Goal: Task Accomplishment & Management: Manage account settings

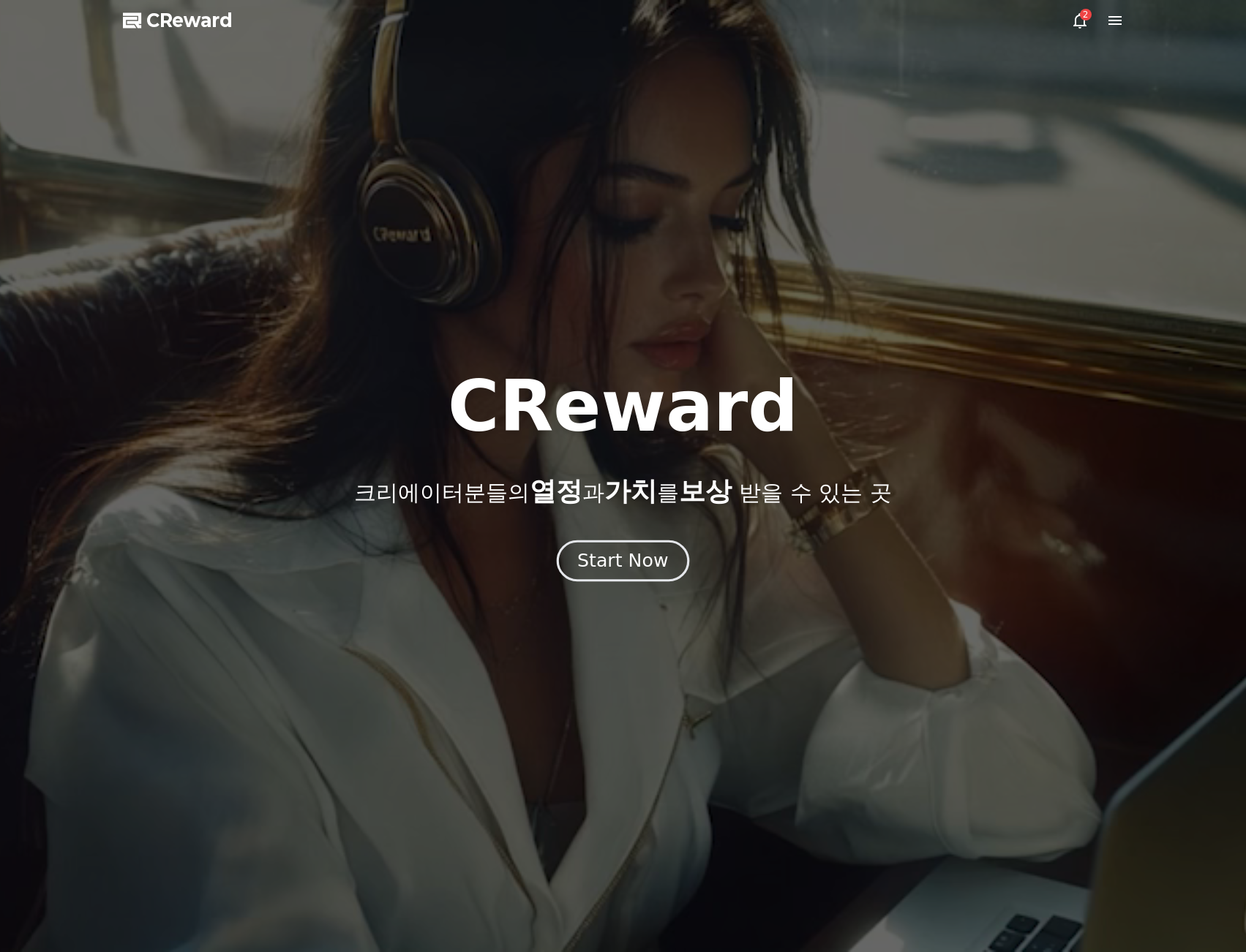
click at [638, 562] on div "Start Now" at bounding box center [623, 561] width 91 height 25
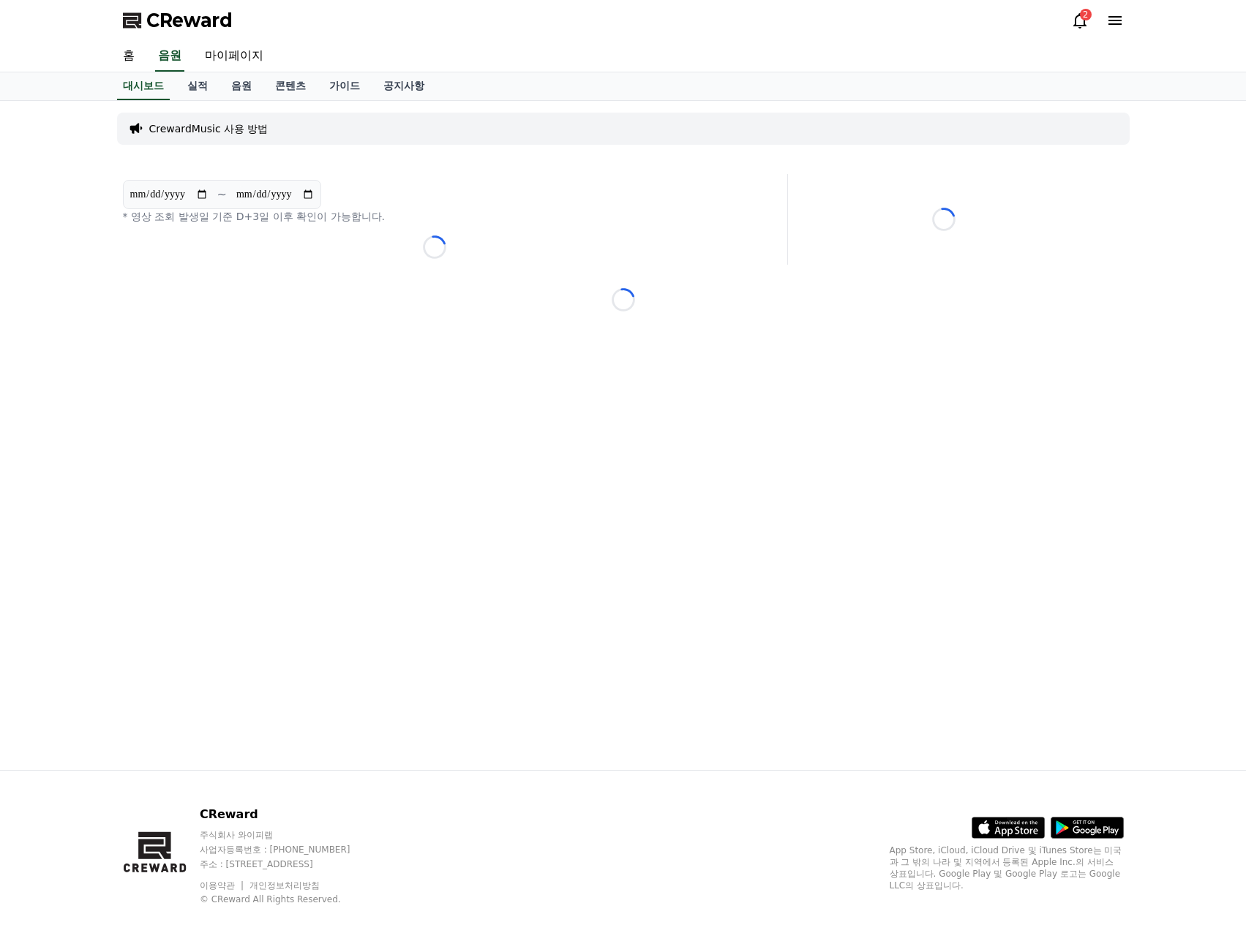
click at [633, 561] on div "**********" at bounding box center [623, 435] width 1024 height 669
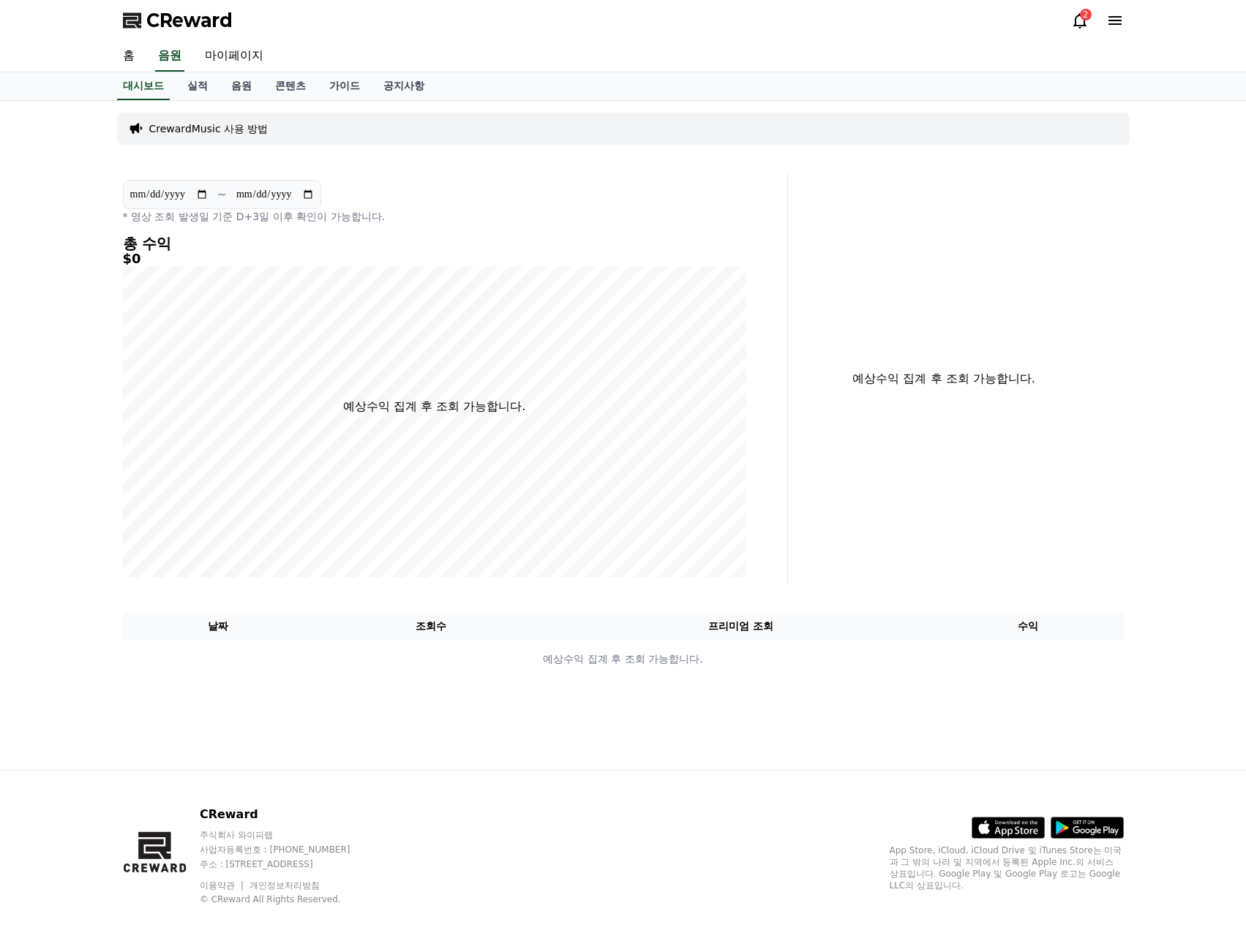
click at [1087, 16] on div "2" at bounding box center [1086, 15] width 12 height 12
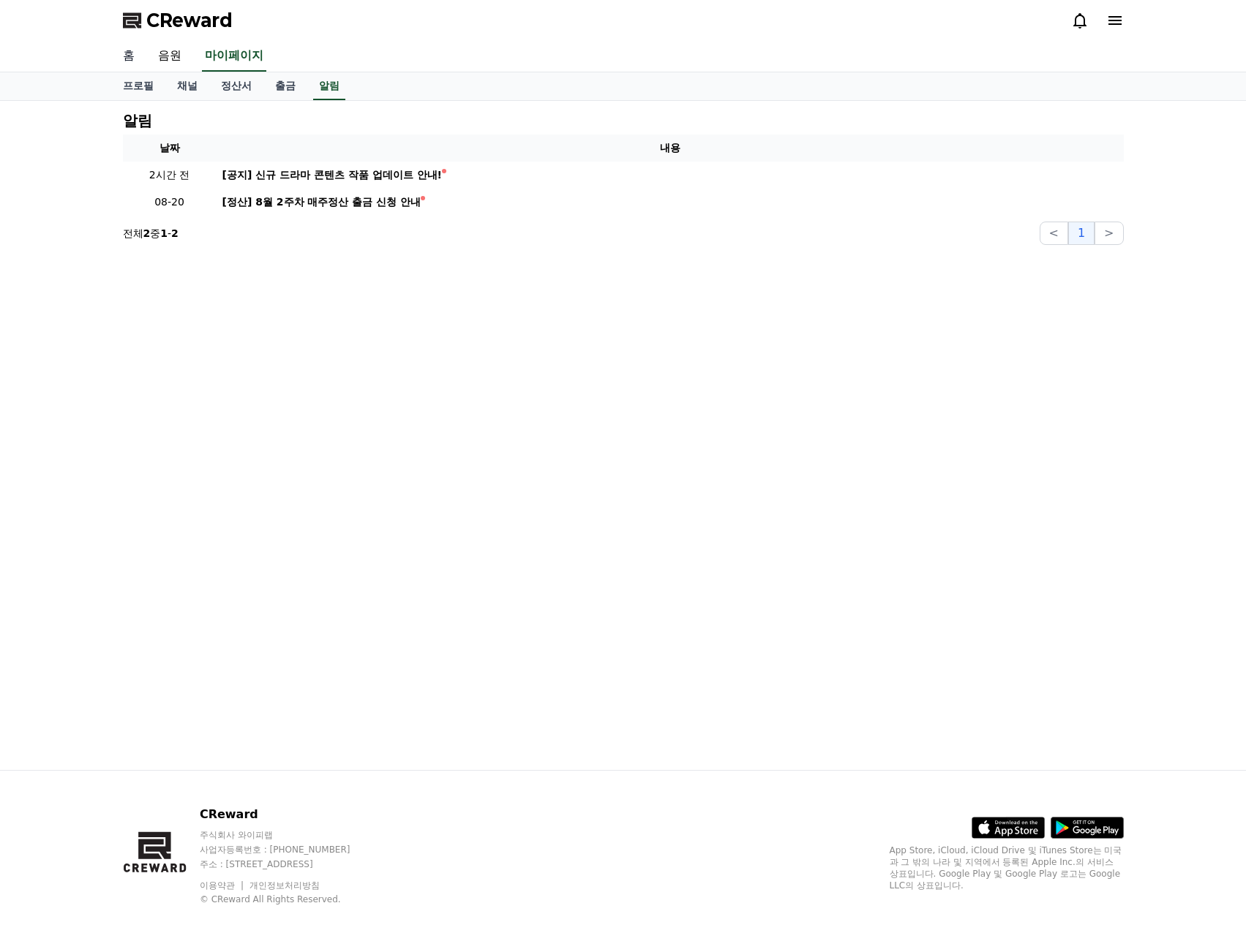
click at [132, 63] on link "홈" at bounding box center [129, 55] width 35 height 30
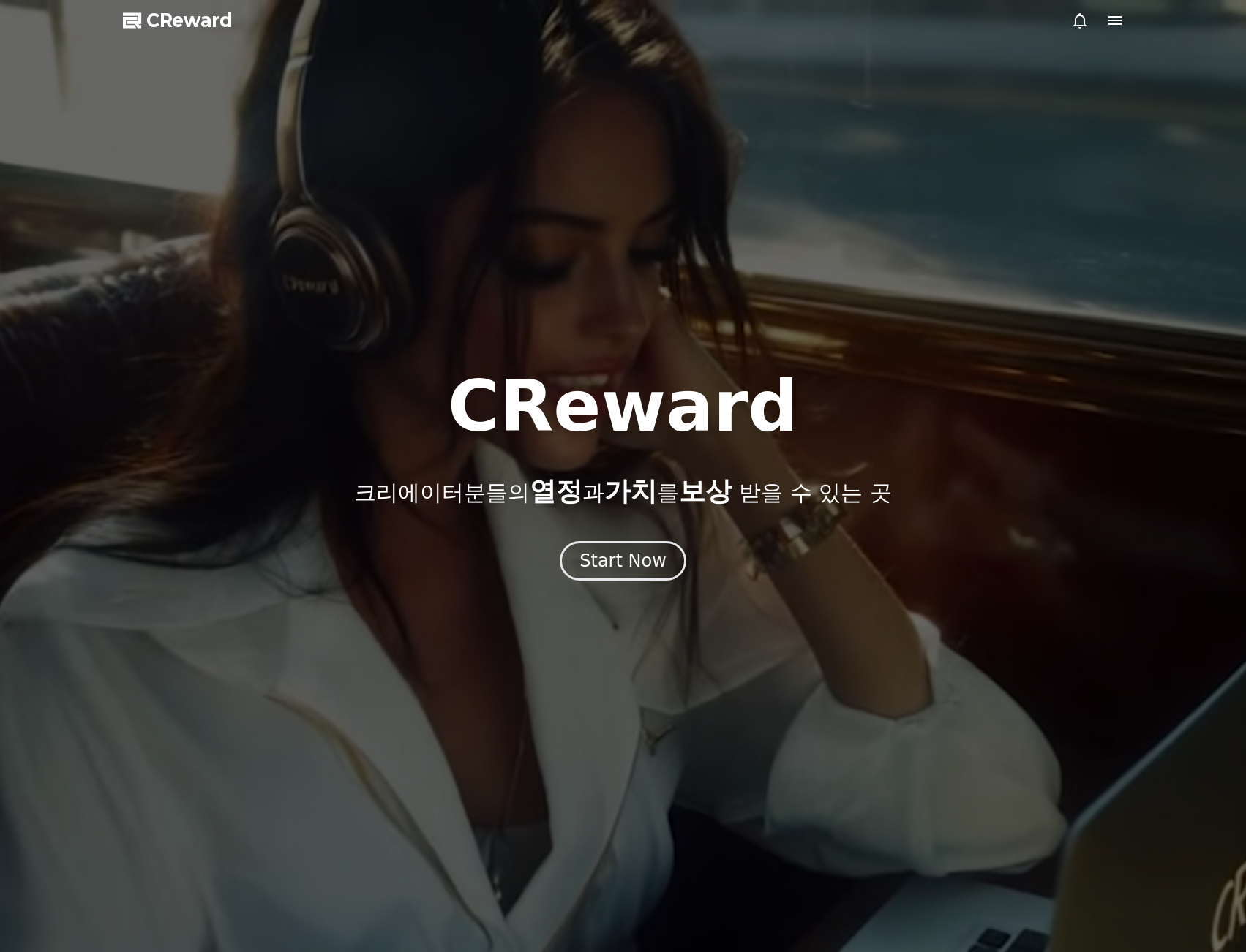
click at [1121, 30] on div at bounding box center [623, 476] width 1246 height 952
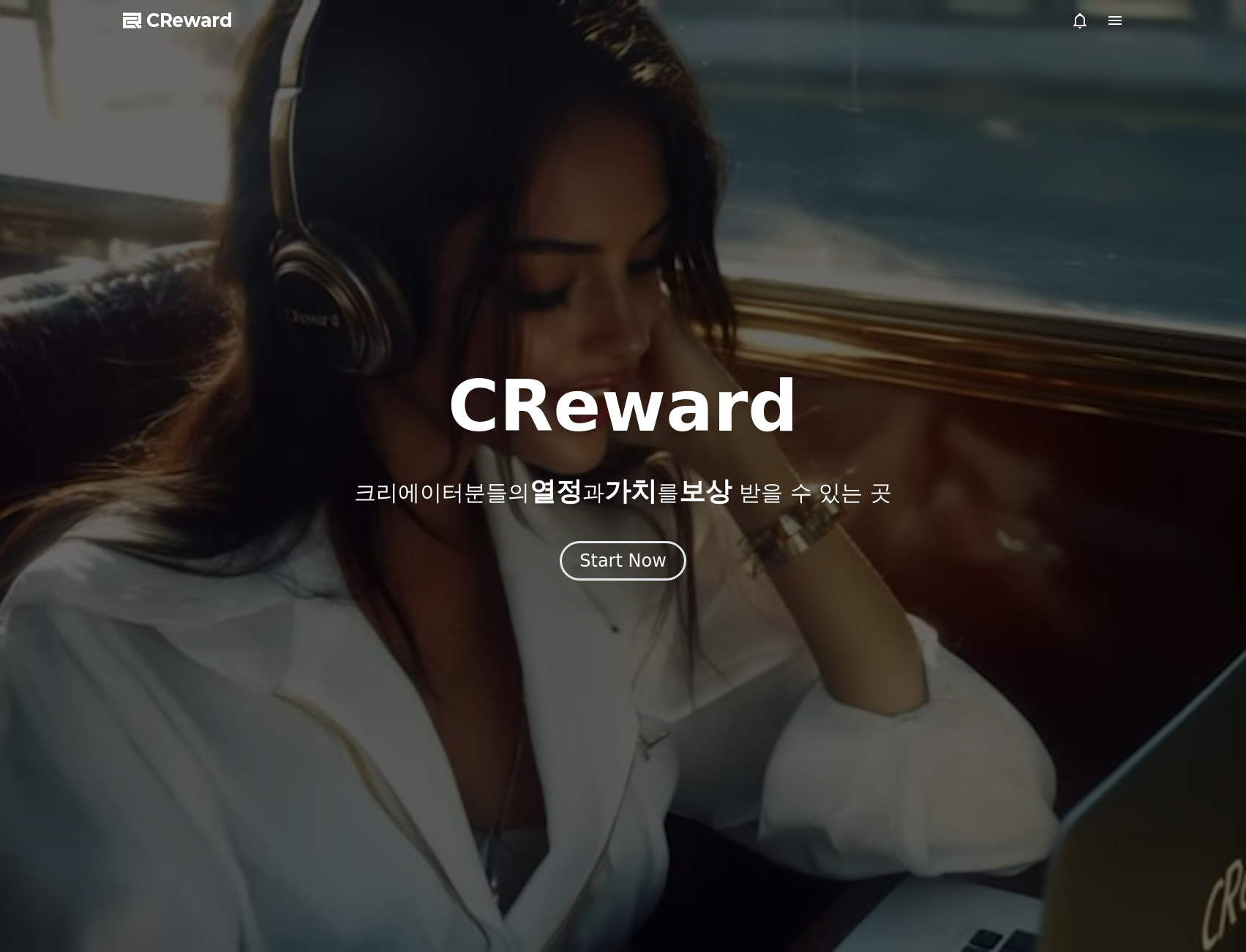
click at [1117, 22] on icon at bounding box center [1114, 20] width 17 height 17
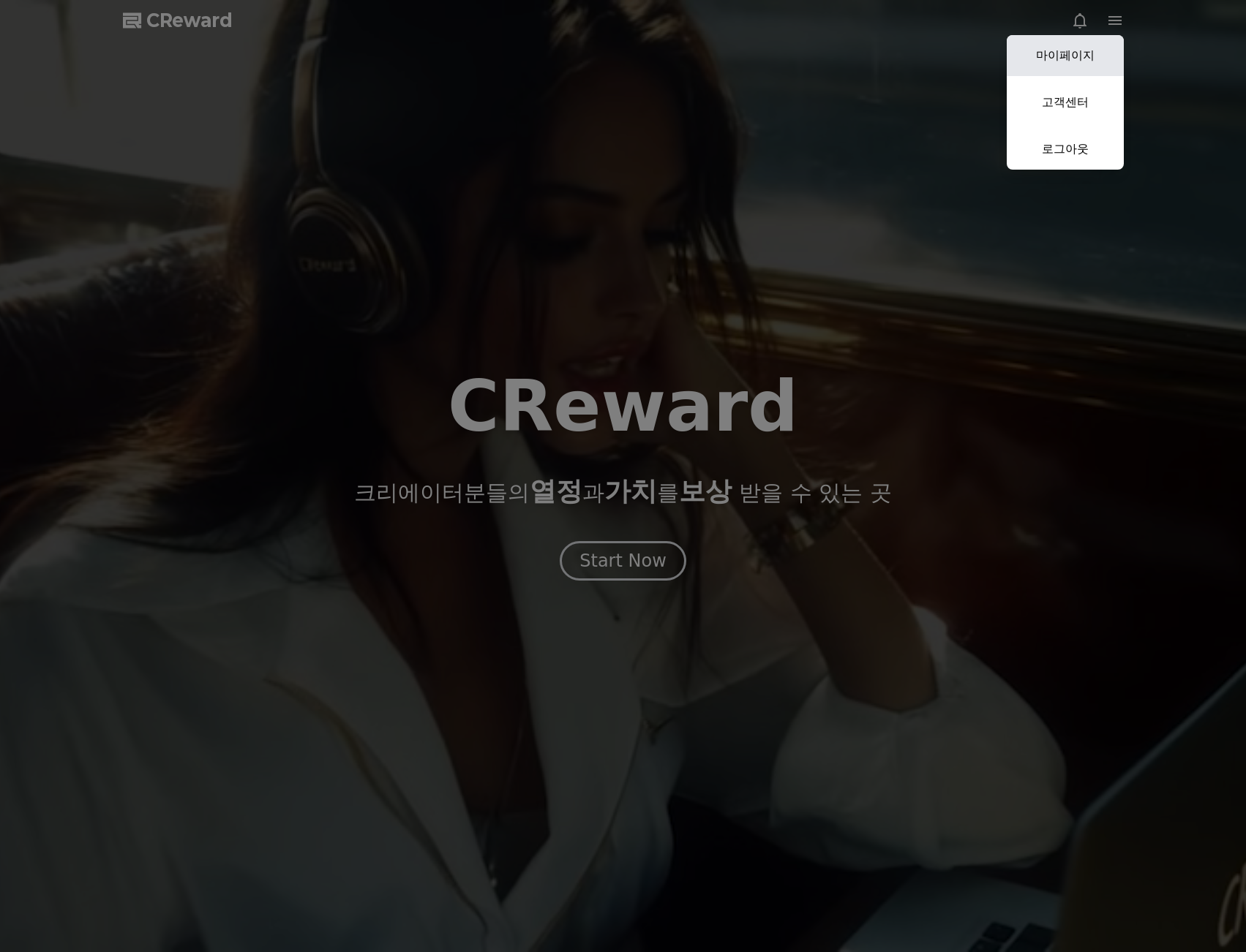
click at [1077, 54] on link "마이페이지" at bounding box center [1065, 55] width 117 height 41
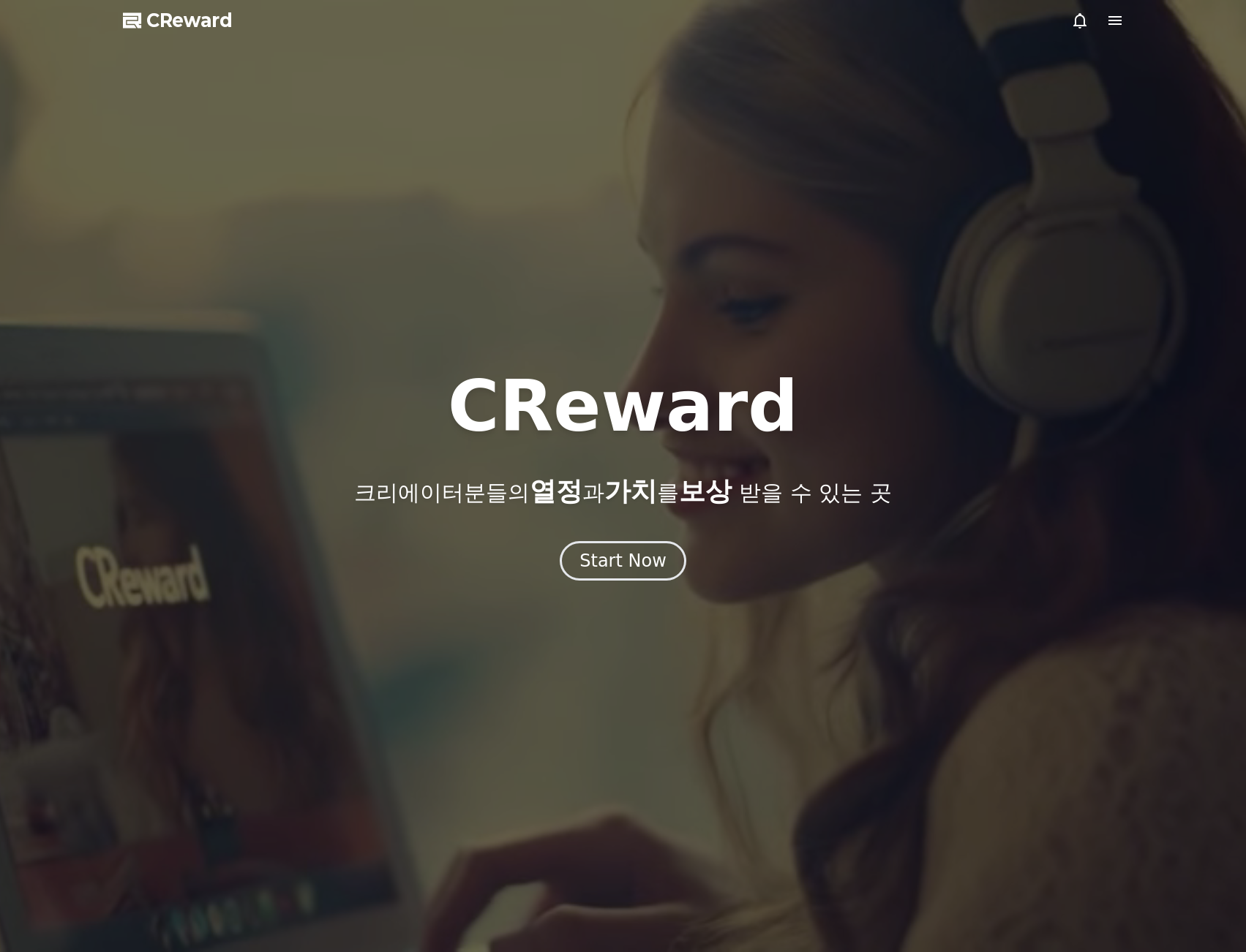
select select "**********"
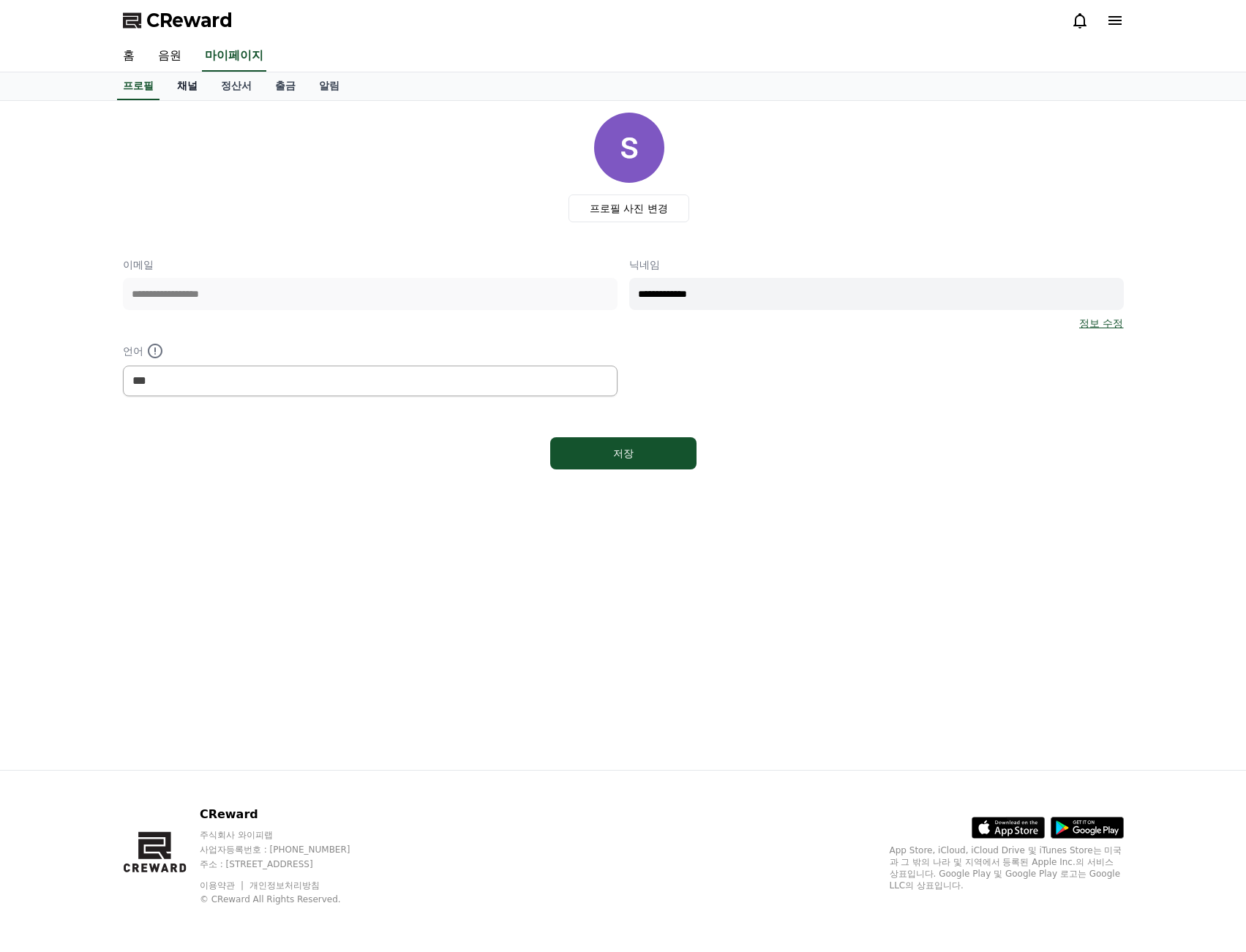
click at [190, 90] on link "채널" at bounding box center [188, 87] width 44 height 28
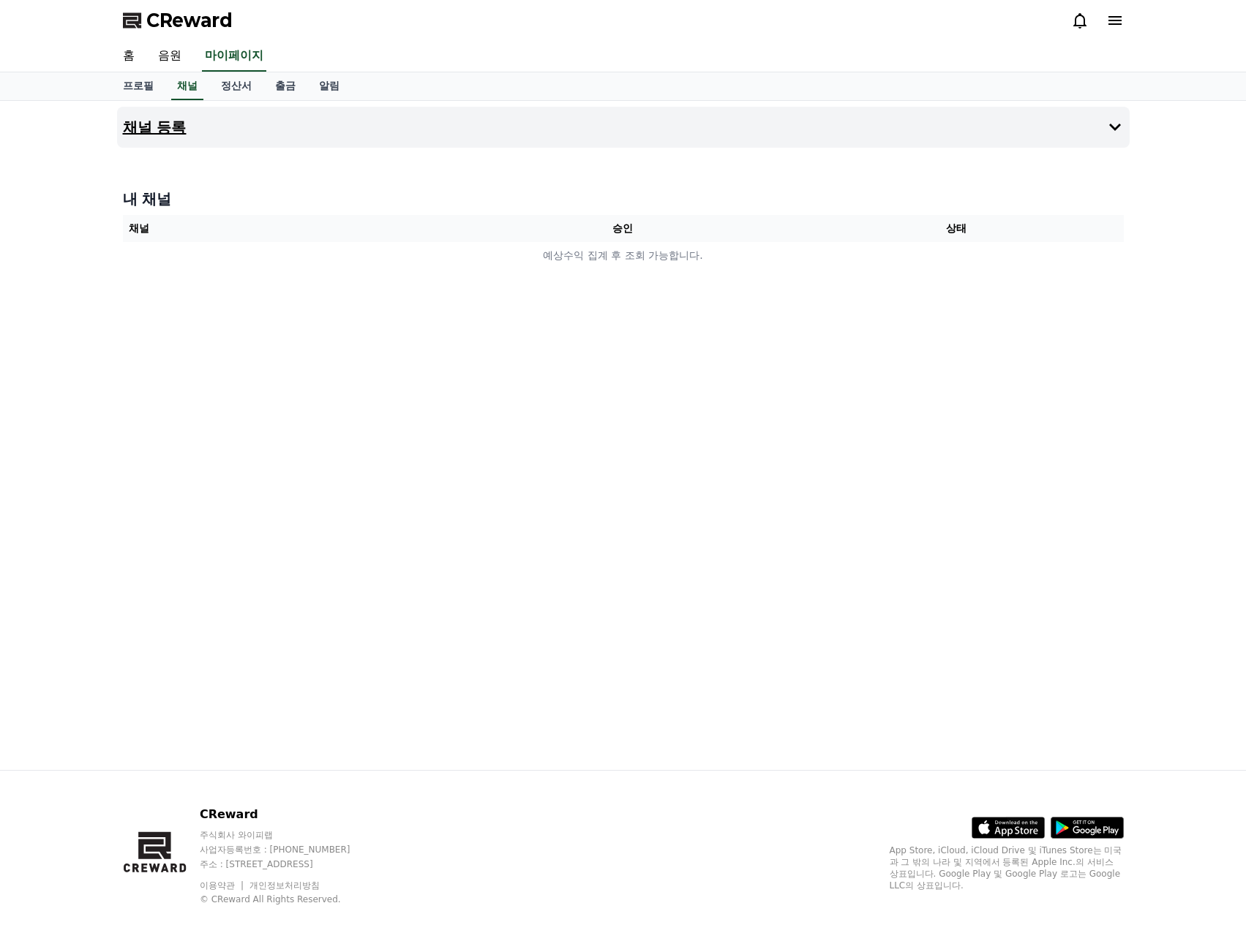
click at [1120, 130] on icon at bounding box center [1114, 127] width 17 height 17
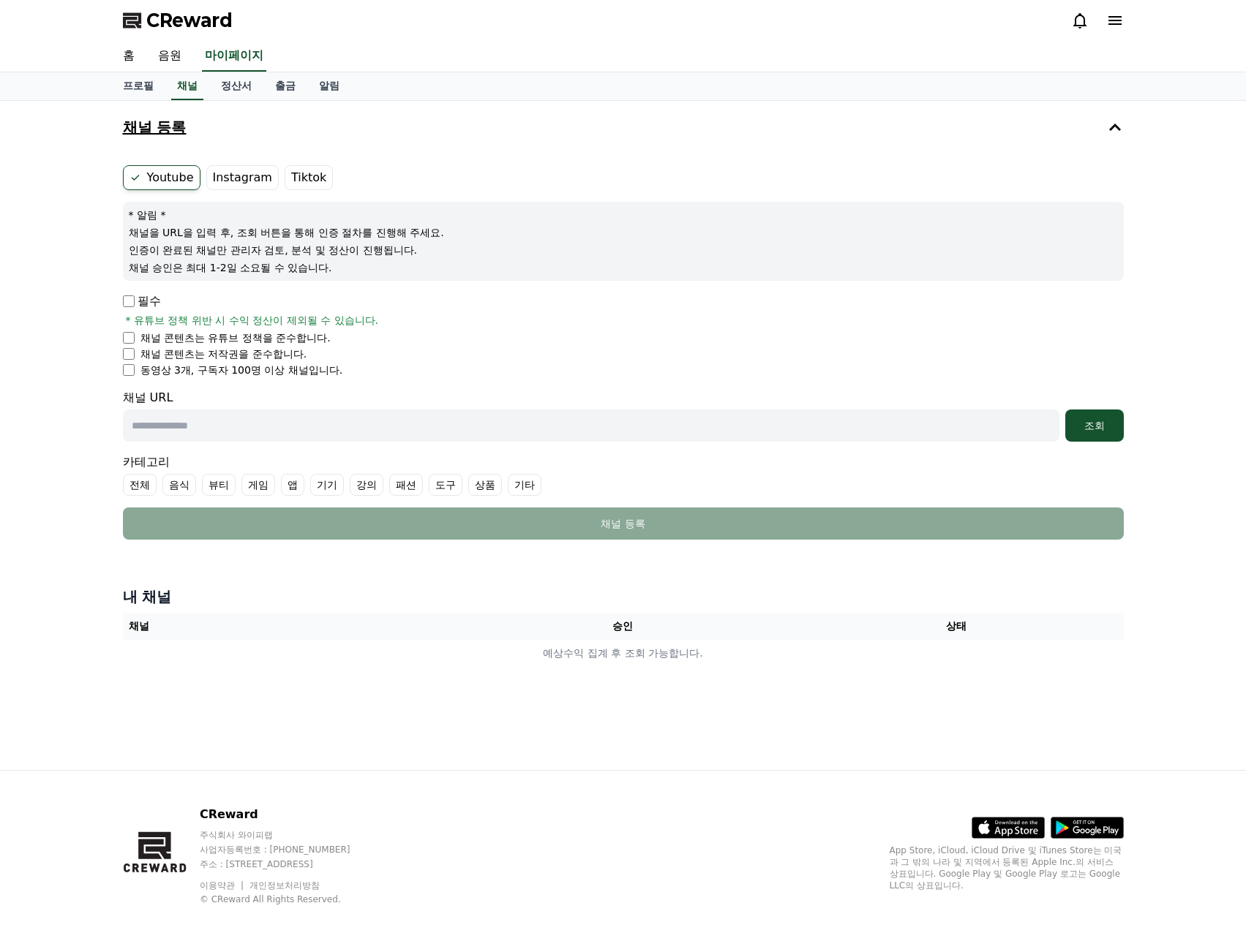
click at [295, 178] on label "Tiktok" at bounding box center [309, 178] width 48 height 25
click at [227, 175] on label "Instagram" at bounding box center [242, 178] width 73 height 25
